Goal: Check status: Check status

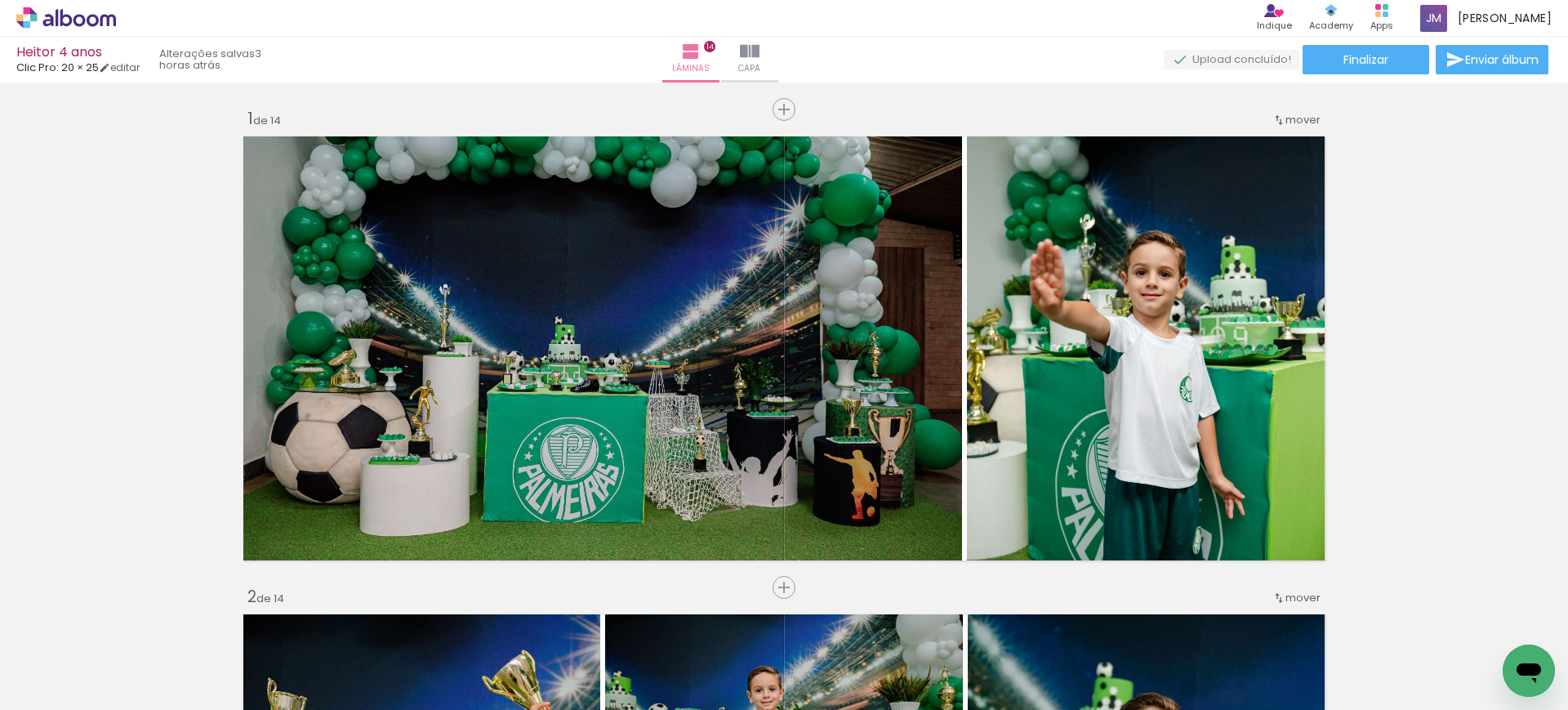
scroll to position [0, 4231]
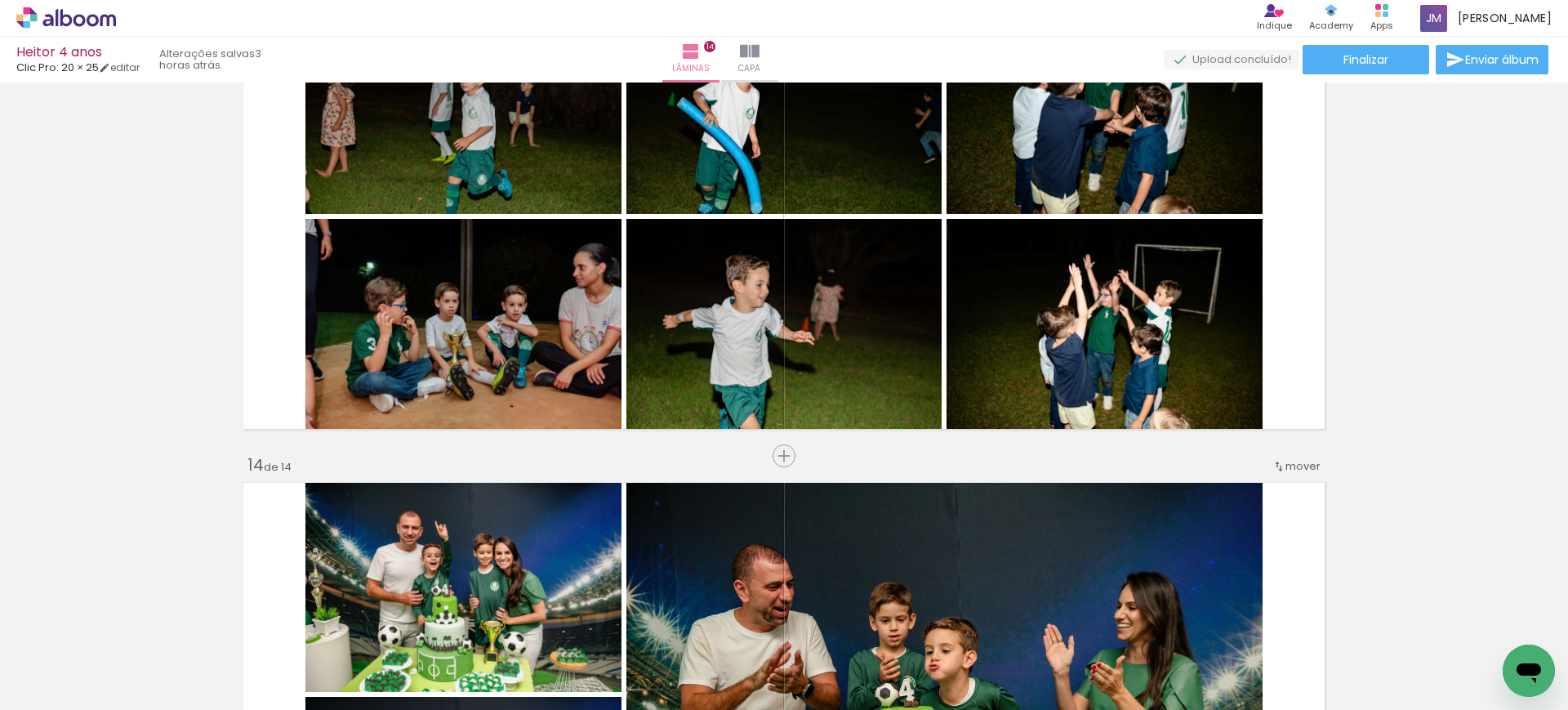
scroll to position [5857, 0]
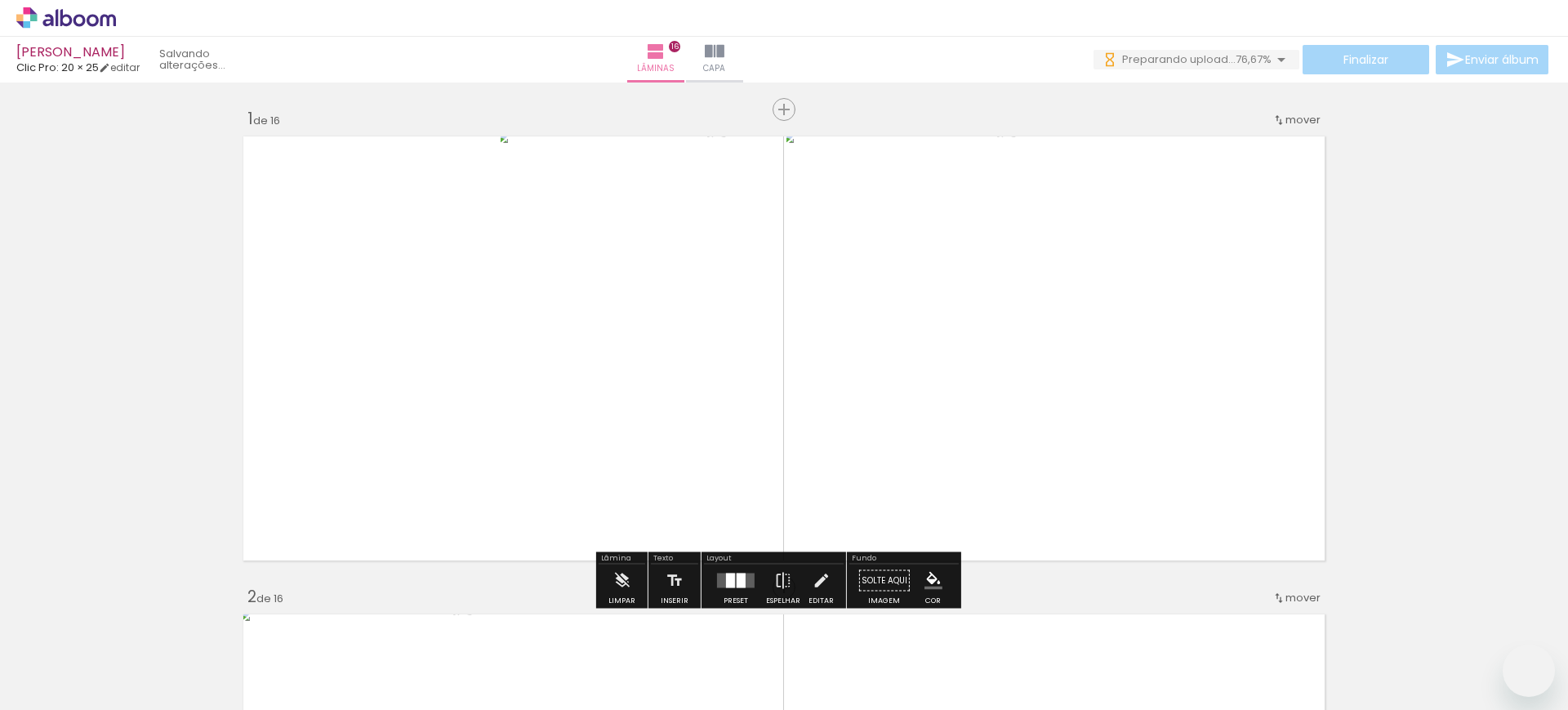
click at [1147, 56] on span "Preparando upload..." at bounding box center [1180, 59] width 114 height 15
click at [1279, 58] on iron-icon at bounding box center [1281, 60] width 20 height 20
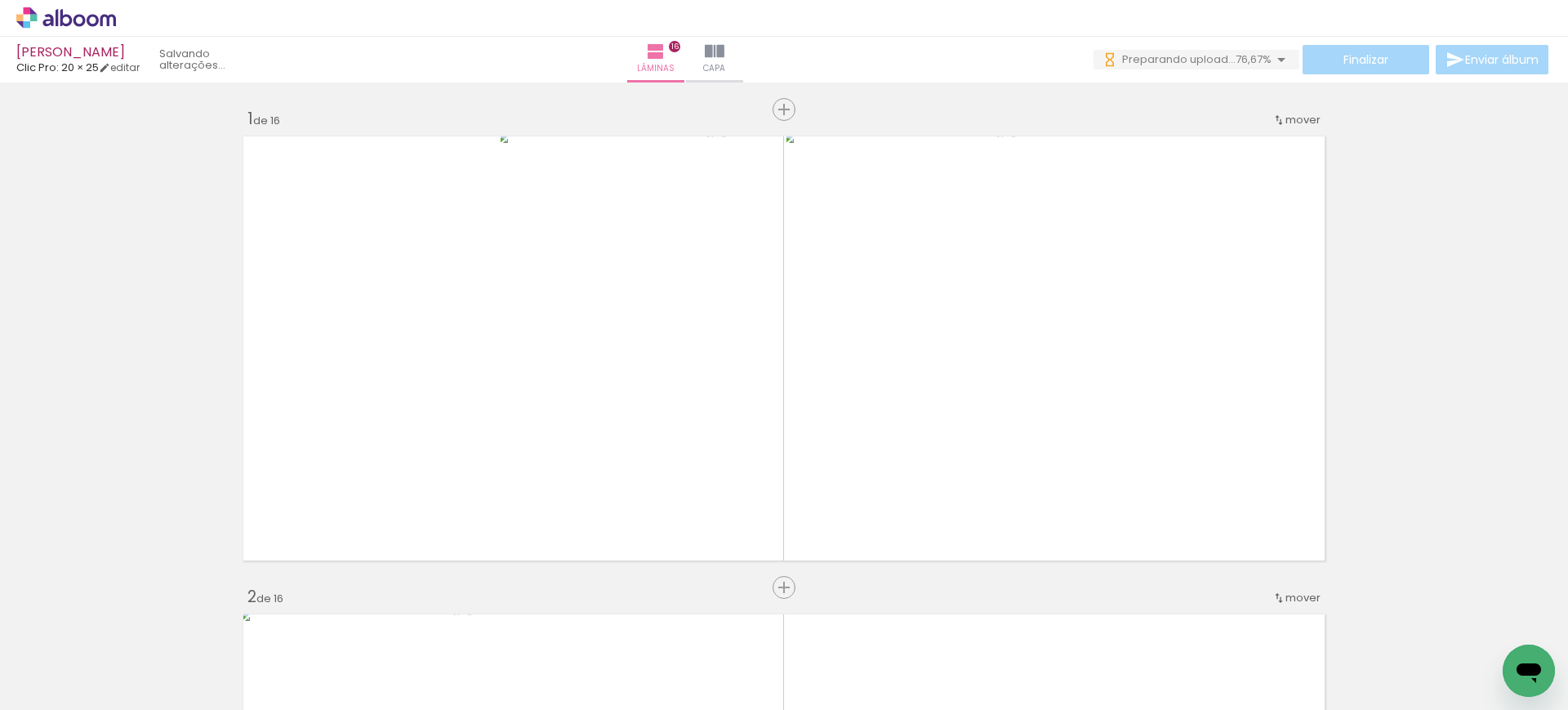
scroll to position [0, 4060]
click at [1272, 58] on iron-icon at bounding box center [1281, 60] width 20 height 20
